Goal: Information Seeking & Learning: Understand process/instructions

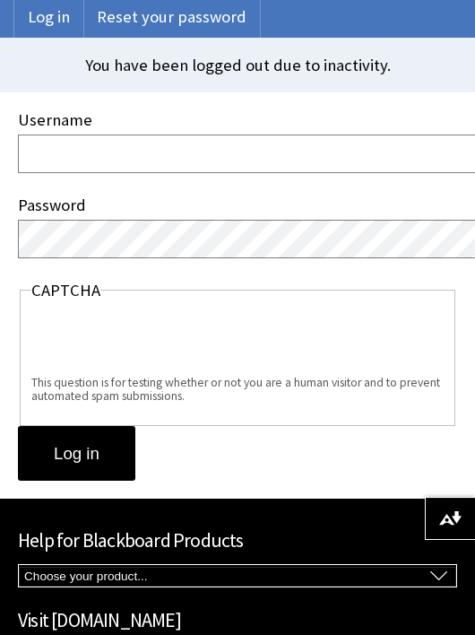
scroll to position [299, 0]
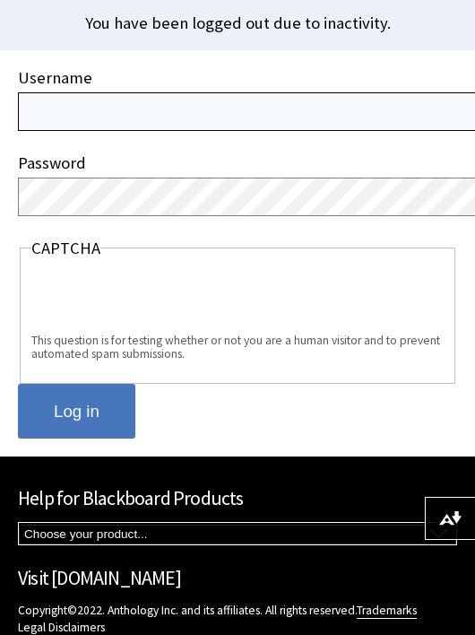
type input "[PERSON_NAME][EMAIL_ADDRESS][PERSON_NAME][DOMAIN_NAME]"
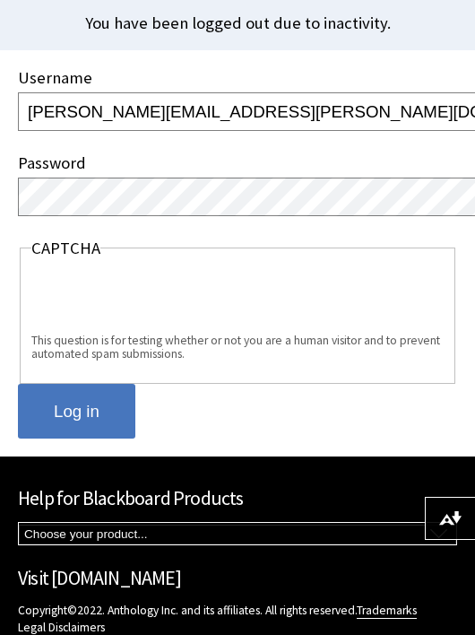
click at [59, 403] on input "Log in" at bounding box center [77, 412] width 118 height 56
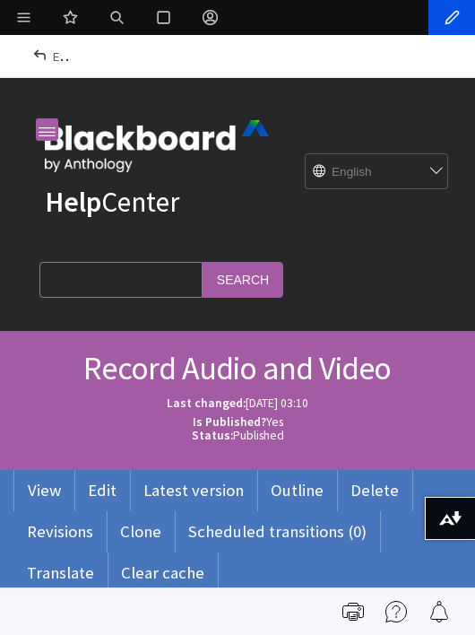
scroll to position [2644, 0]
click at [149, 290] on input "Search Query" at bounding box center [120, 279] width 163 height 35
type input "pronto"
click at [251, 276] on input "Search" at bounding box center [243, 279] width 81 height 35
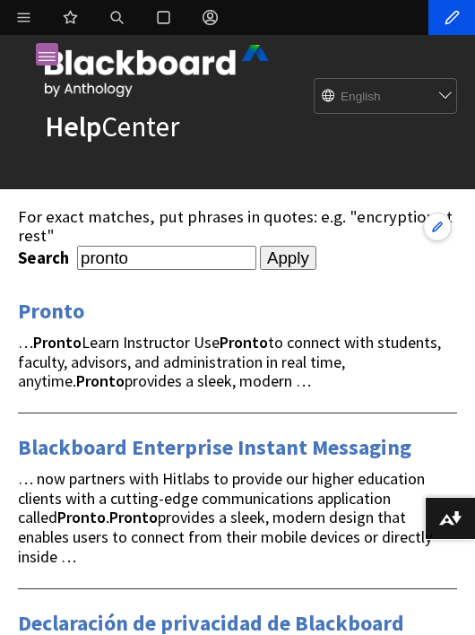
scroll to position [100, 0]
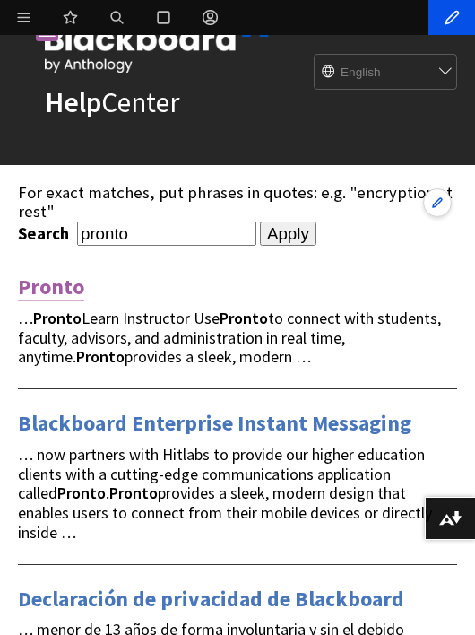
click at [41, 288] on link "Pronto" at bounding box center [51, 287] width 66 height 29
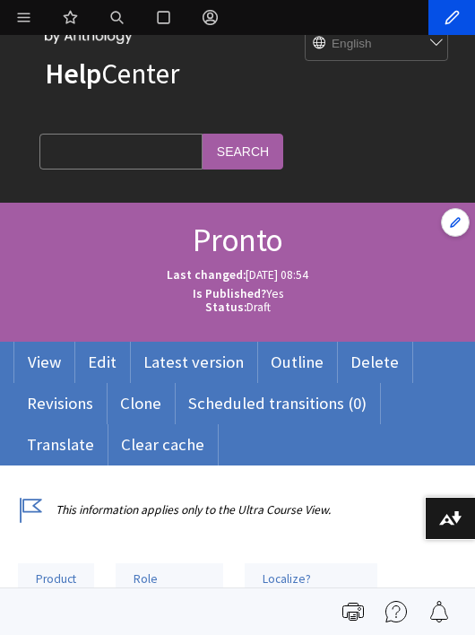
scroll to position [299, 0]
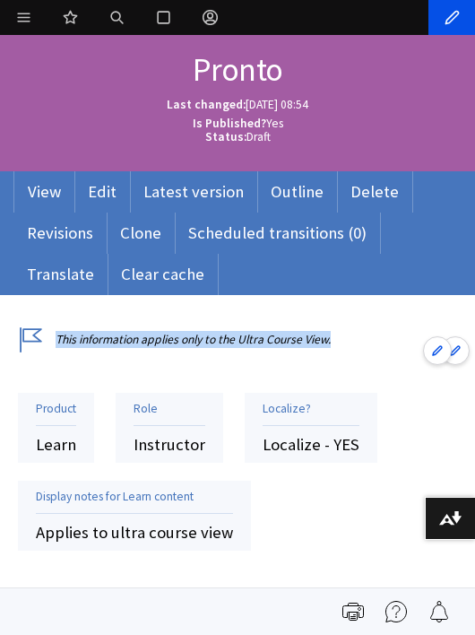
drag, startPoint x: 335, startPoint y: 335, endPoint x: 23, endPoint y: 335, distance: 311.2
click at [23, 335] on p "This information applies only to the Ultra Course View." at bounding box center [238, 339] width 440 height 17
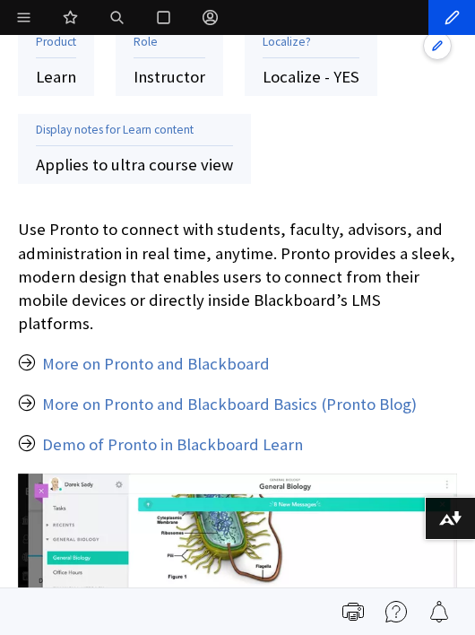
scroll to position [697, 0]
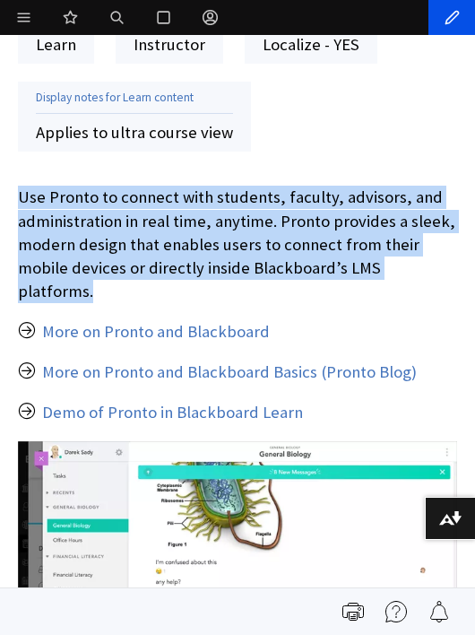
drag, startPoint x: 393, startPoint y: 270, endPoint x: 21, endPoint y: 198, distance: 379.1
click at [21, 198] on p "Use Pronto to connect with students, faculty, advisors, and administration in r…" at bounding box center [238, 245] width 440 height 118
copy p "Use Pronto to connect with students, faculty, advisors, and administration in r…"
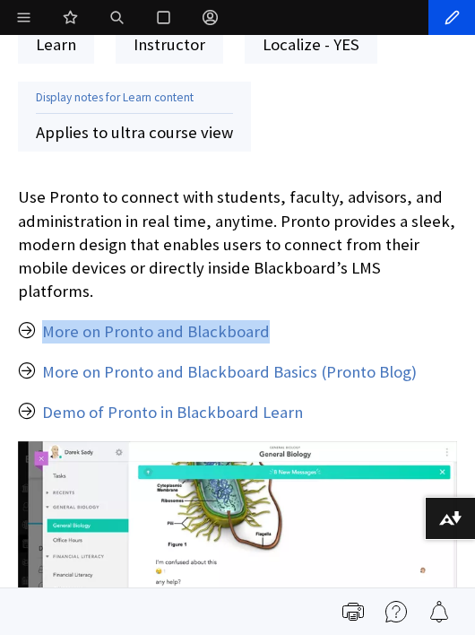
drag, startPoint x: 270, startPoint y: 307, endPoint x: 45, endPoint y: 292, distance: 225.6
click at [45, 292] on div "Use Pronto to connect with students, faculty, advisors, and administration in r…" at bounding box center [238, 455] width 440 height 538
copy link "More on Pronto and Blackboard"
click at [171, 321] on link "More on Pronto and Blackboard" at bounding box center [156, 332] width 228 height 22
click at [201, 361] on link "More on Pronto and Blackboard Basics (Pronto Blog)" at bounding box center [229, 372] width 375 height 22
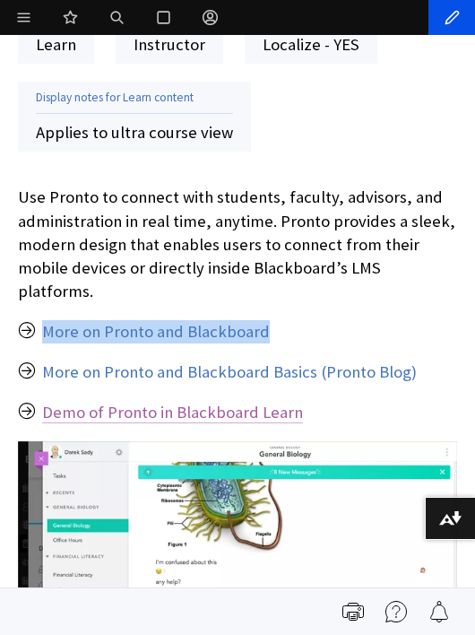
click at [145, 402] on link "Demo of Pronto in Blackboard Learn" at bounding box center [172, 413] width 261 height 22
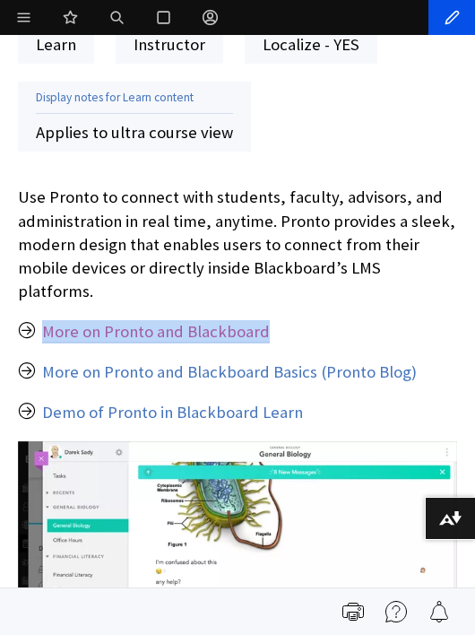
click at [161, 321] on link "More on Pronto and Blackboard" at bounding box center [156, 332] width 228 height 22
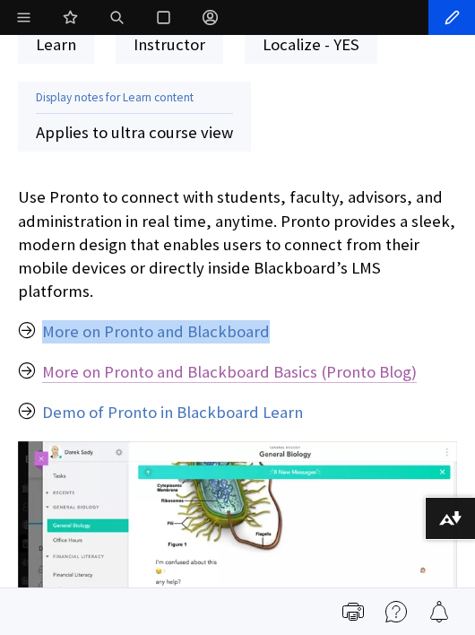
click at [196, 361] on link "More on Pronto and Blackboard Basics (Pronto Blog)" at bounding box center [229, 372] width 375 height 22
click at [225, 492] on img at bounding box center [238, 581] width 440 height 280
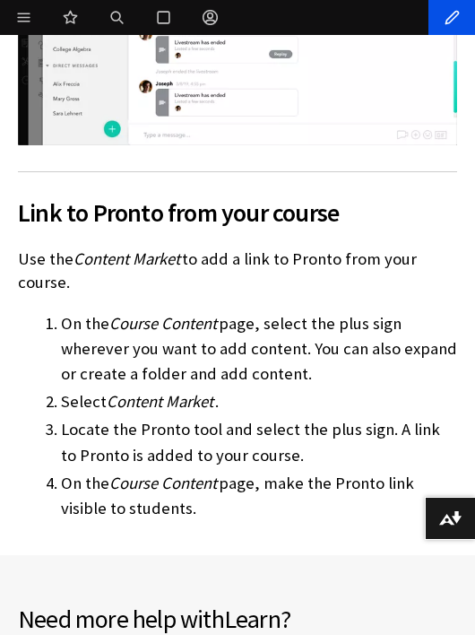
scroll to position [1296, 0]
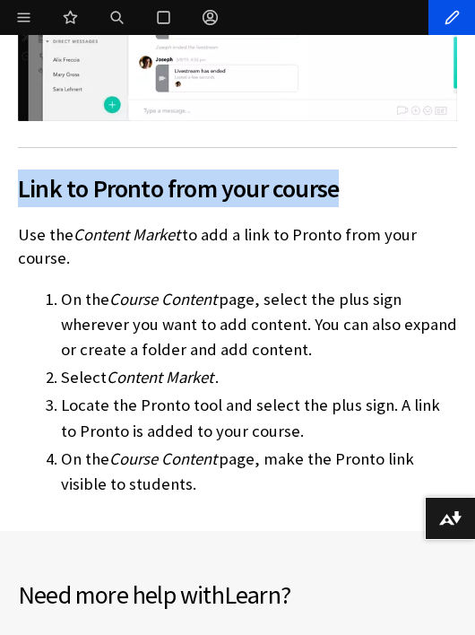
drag, startPoint x: 20, startPoint y: 164, endPoint x: 355, endPoint y: 163, distance: 335.5
click at [355, 170] on span "Link to Pronto from your course" at bounding box center [238, 189] width 440 height 38
copy span "Link to Pronto from your course"
drag, startPoint x: 86, startPoint y: 239, endPoint x: 21, endPoint y: 209, distance: 71.9
click at [21, 223] on p "Use the Content Market to add a link to Pronto from your course." at bounding box center [238, 246] width 440 height 47
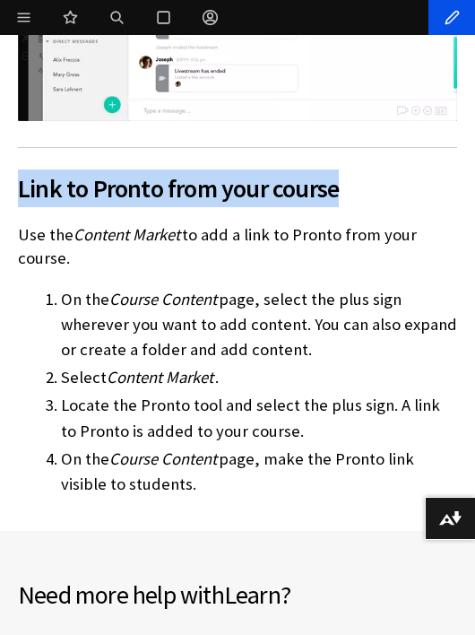
copy p "Use the Content Market to add a link to Pronto from your course."
drag, startPoint x: 76, startPoint y: 281, endPoint x: 315, endPoint y: 320, distance: 241.8
click at [315, 320] on li "On the Course Content page, select the plus sign wherever you want to add conte…" at bounding box center [259, 324] width 396 height 75
copy li "On the Course Content page, select the plus sign wherever you want to add conte…"
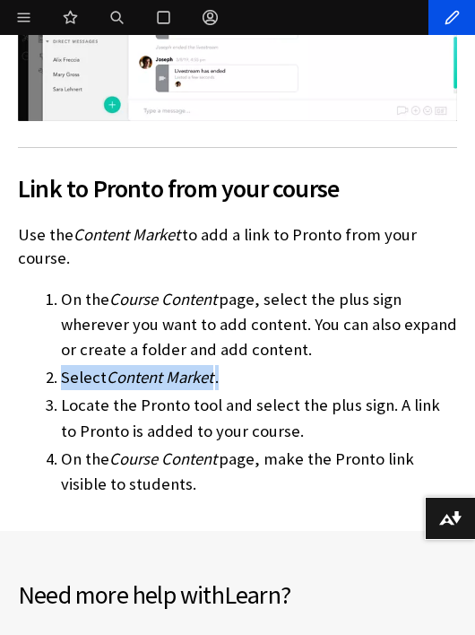
drag, startPoint x: 222, startPoint y: 354, endPoint x: 58, endPoint y: 346, distance: 163.4
click at [61, 365] on li "Select Content Market ." at bounding box center [259, 377] width 396 height 25
copy li "Select Content Market ."
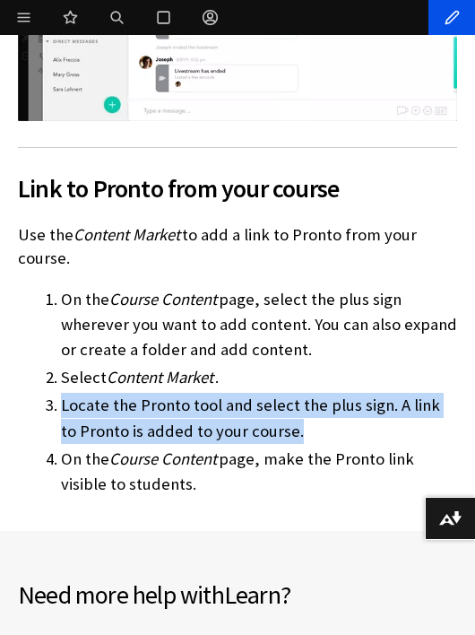
drag, startPoint x: 283, startPoint y: 411, endPoint x: 59, endPoint y: 387, distance: 225.5
click at [61, 393] on li "Locate the Pronto tool and select the plus sign. A link to Pronto is added to y…" at bounding box center [259, 418] width 396 height 50
copy li "Locate the Pronto tool and select the plus sign. A link to Pronto is added to y…"
drag, startPoint x: 213, startPoint y: 464, endPoint x: 63, endPoint y: 436, distance: 152.4
click at [63, 447] on li "On the Course Content page, make the Pronto link visible to students." at bounding box center [259, 472] width 396 height 50
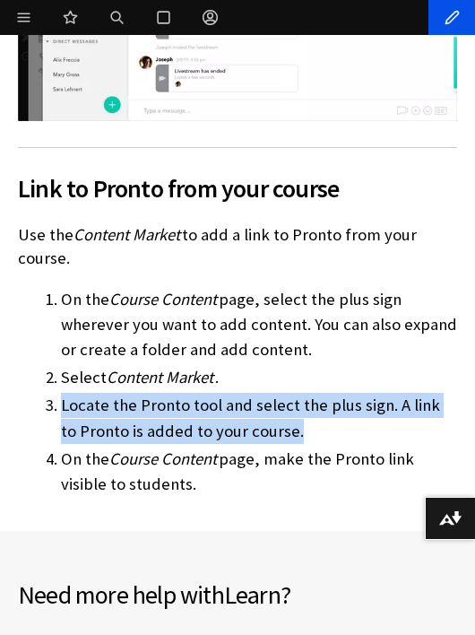
copy li "On the Course Content page, make the Pronto link visible to students."
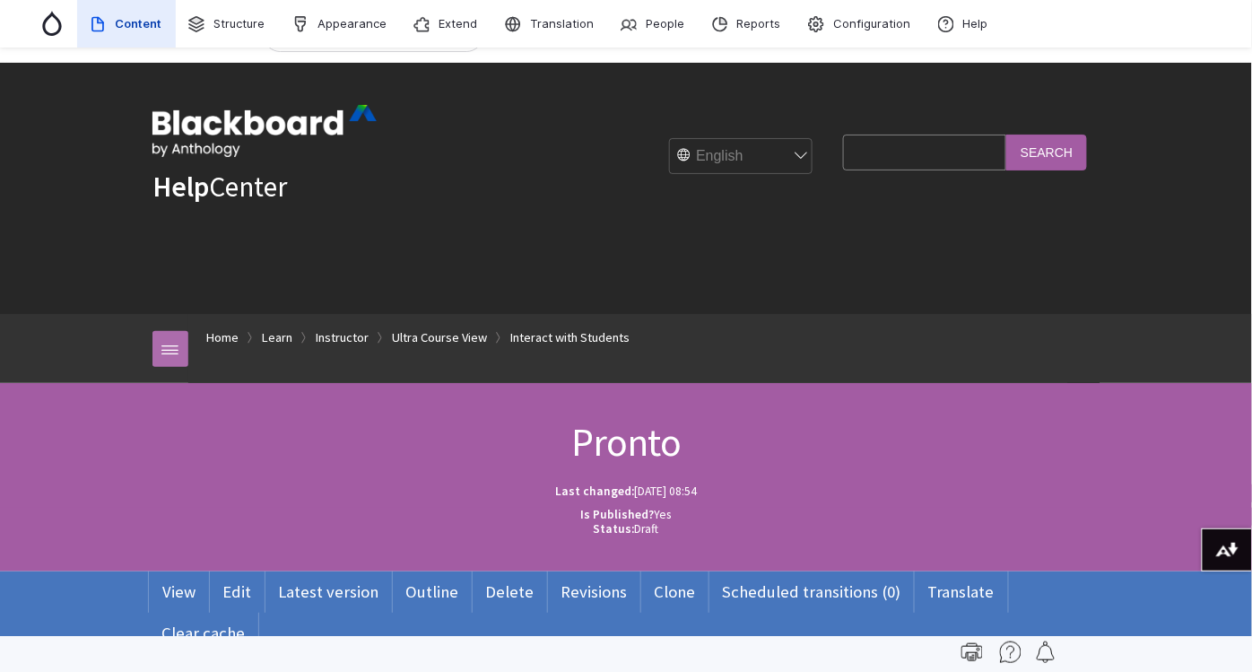
scroll to position [0, 0]
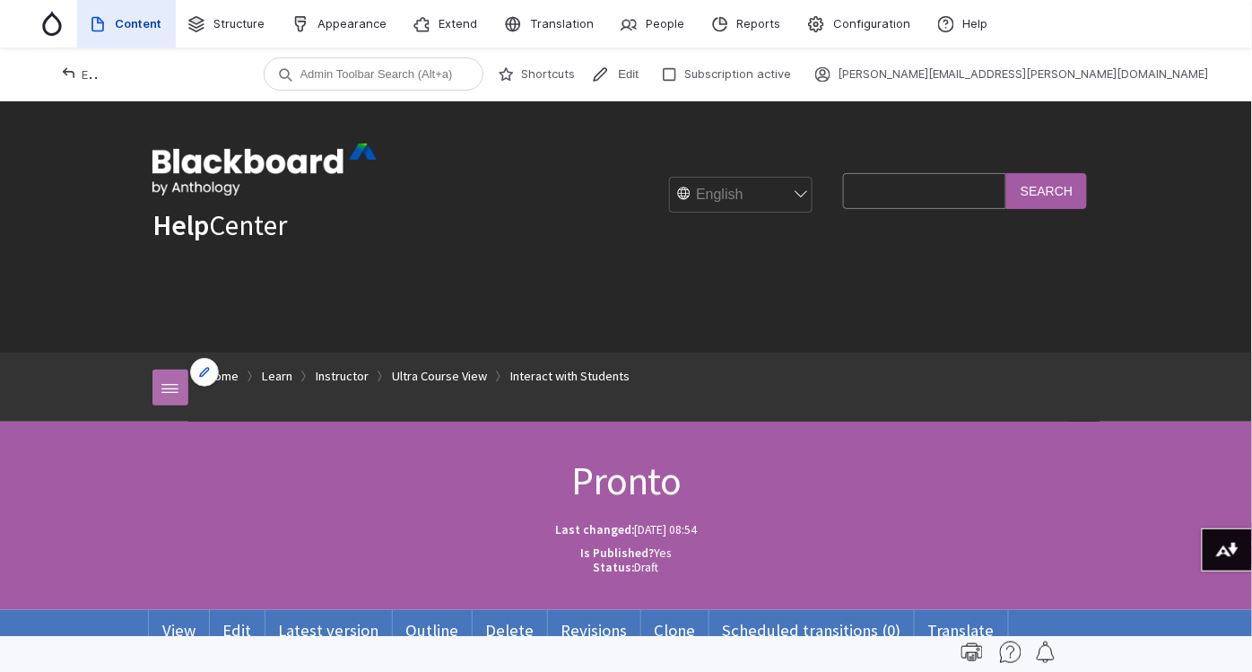
click at [152, 387] on link at bounding box center [170, 388] width 36 height 36
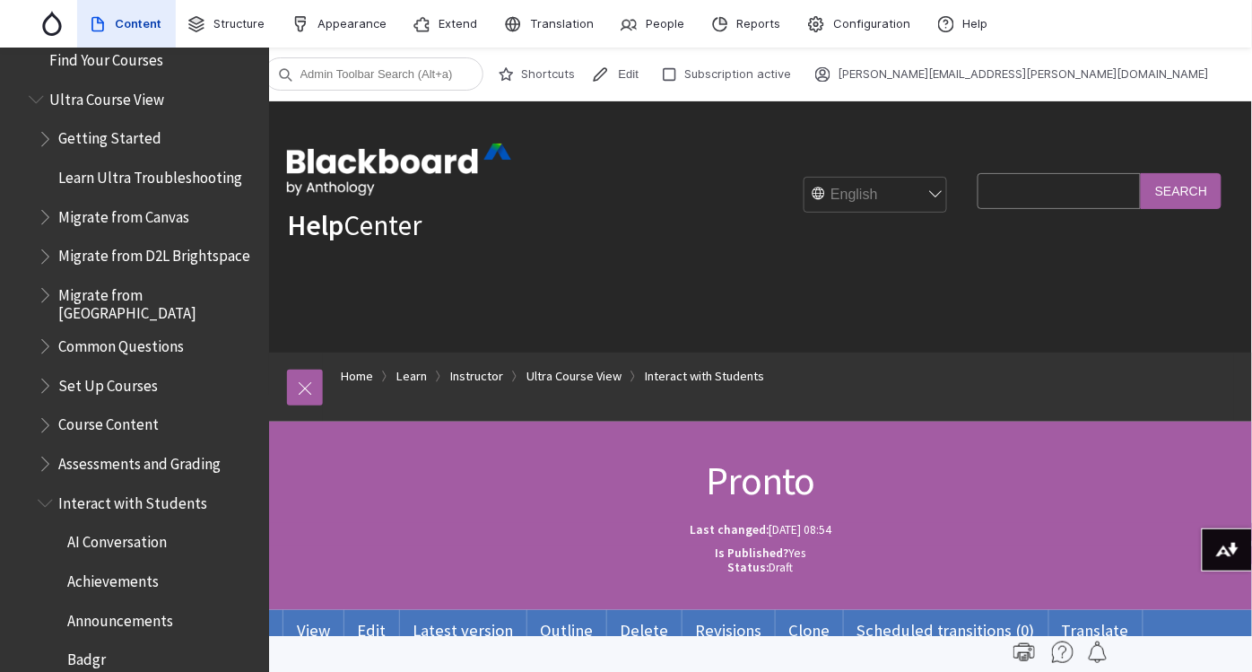
scroll to position [2213, 0]
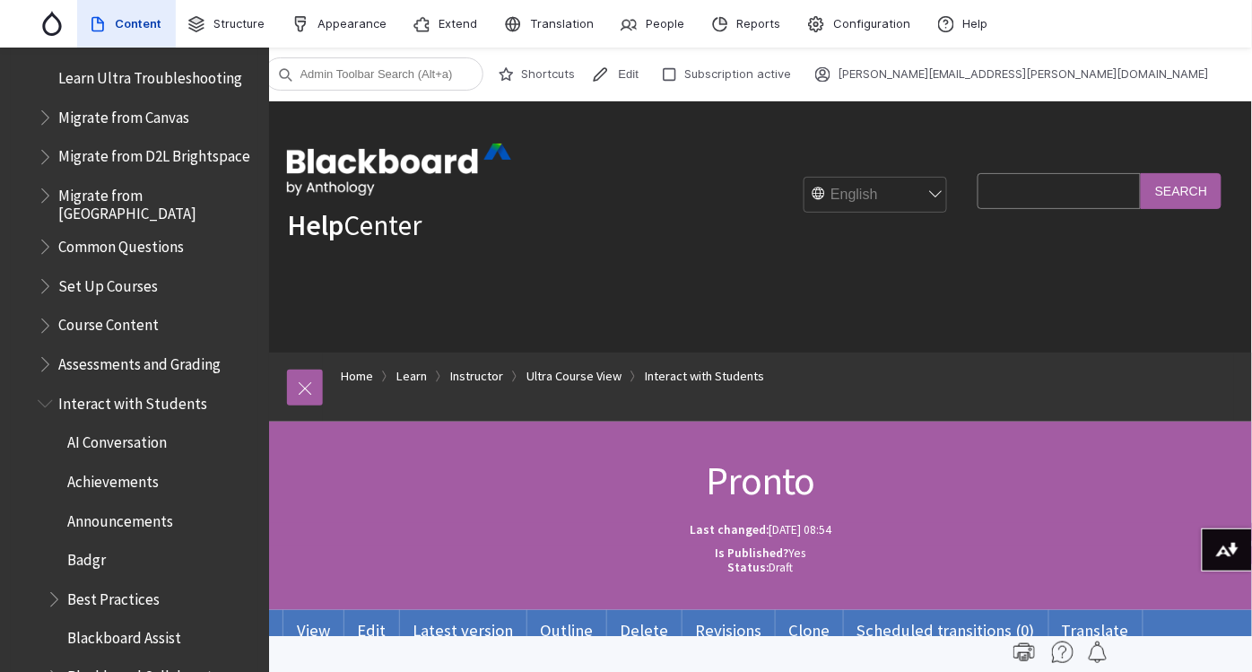
click at [132, 396] on span "Interact with Students" at bounding box center [132, 400] width 149 height 24
